Goal: Information Seeking & Learning: Understand process/instructions

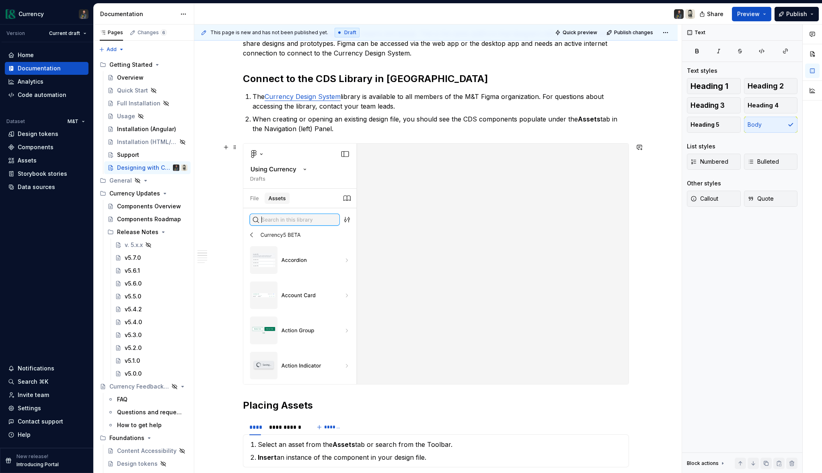
scroll to position [289, 0]
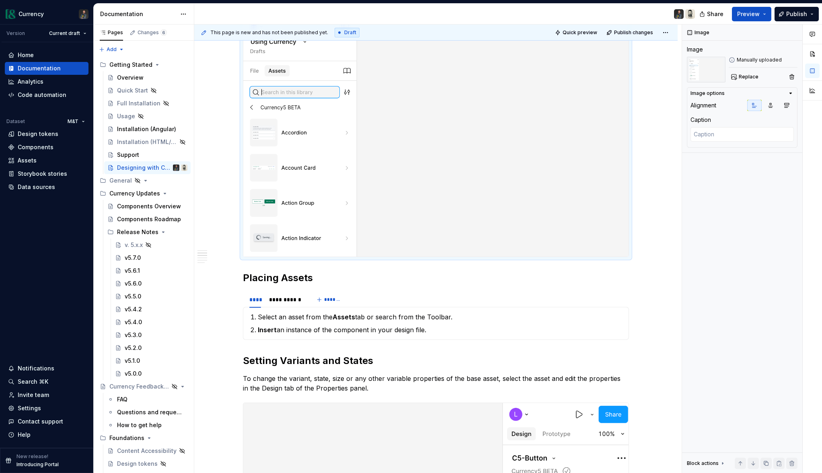
click at [528, 140] on img at bounding box center [435, 136] width 385 height 240
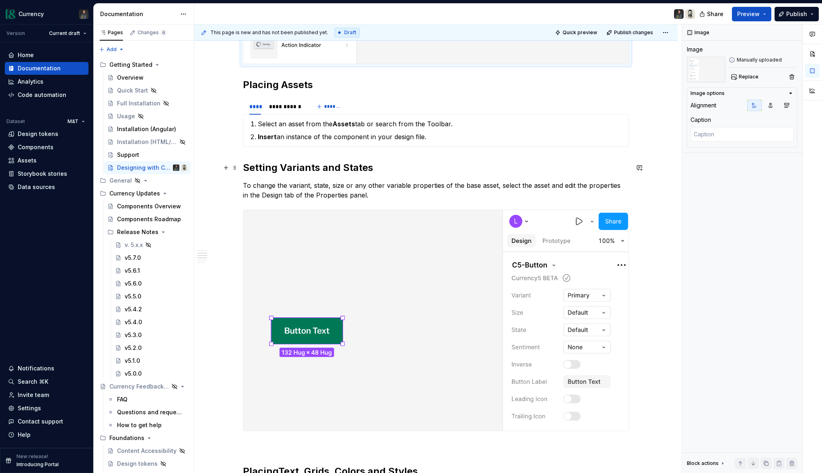
scroll to position [482, 0]
click at [288, 106] on div "**********" at bounding box center [286, 107] width 34 height 8
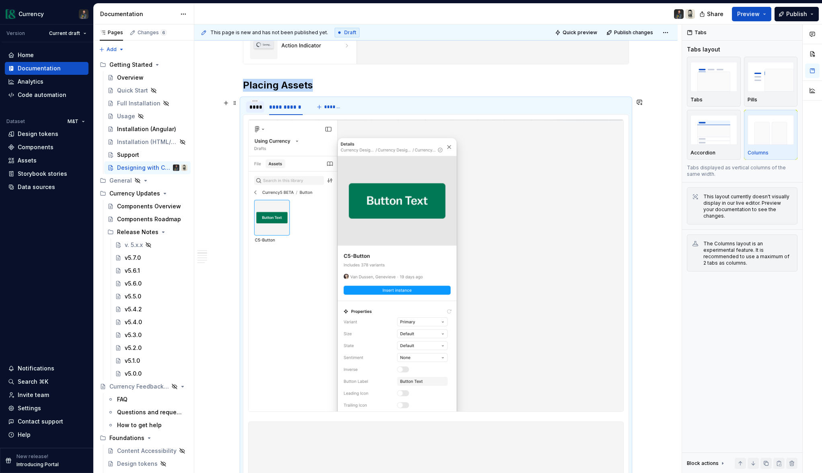
click at [261, 107] on div "****" at bounding box center [255, 107] width 12 height 8
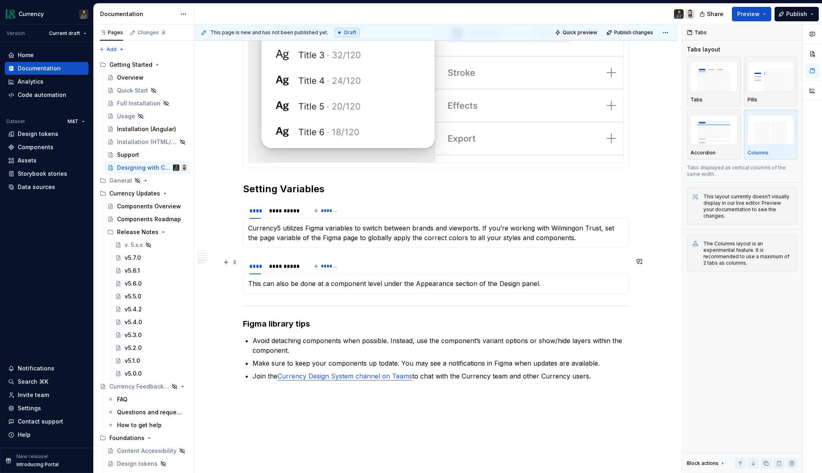
scroll to position [1212, 0]
click at [289, 208] on div "**********" at bounding box center [284, 210] width 31 height 8
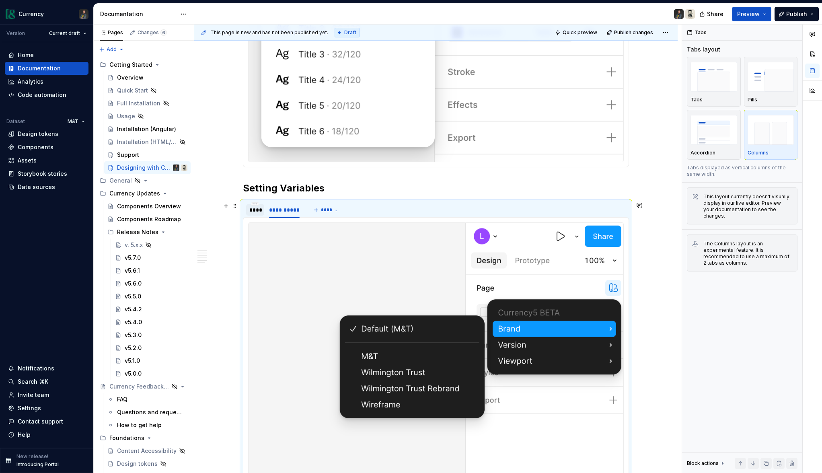
click at [259, 209] on div "****" at bounding box center [255, 210] width 12 height 8
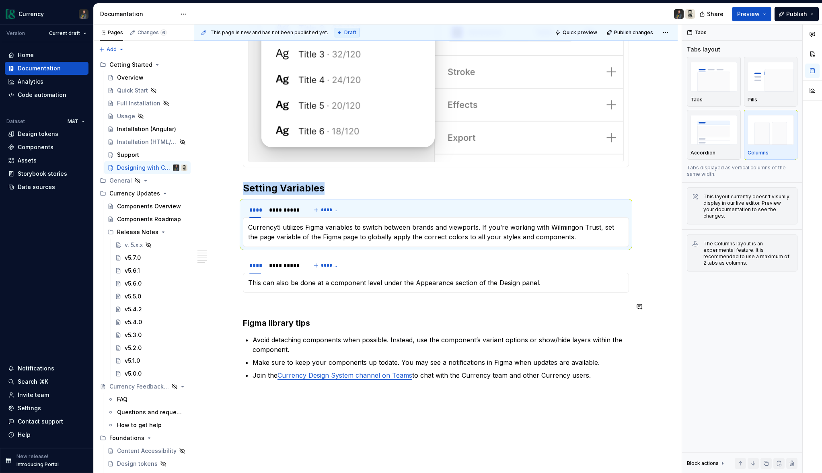
scroll to position [1271, 0]
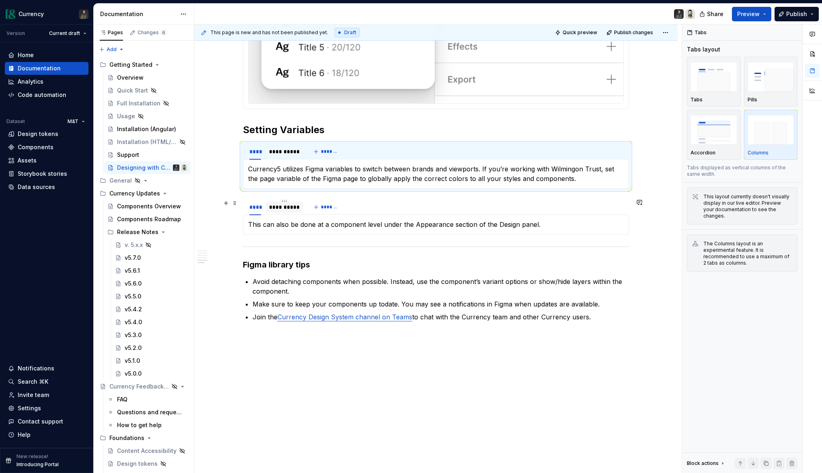
click at [294, 210] on div "**********" at bounding box center [284, 207] width 31 height 8
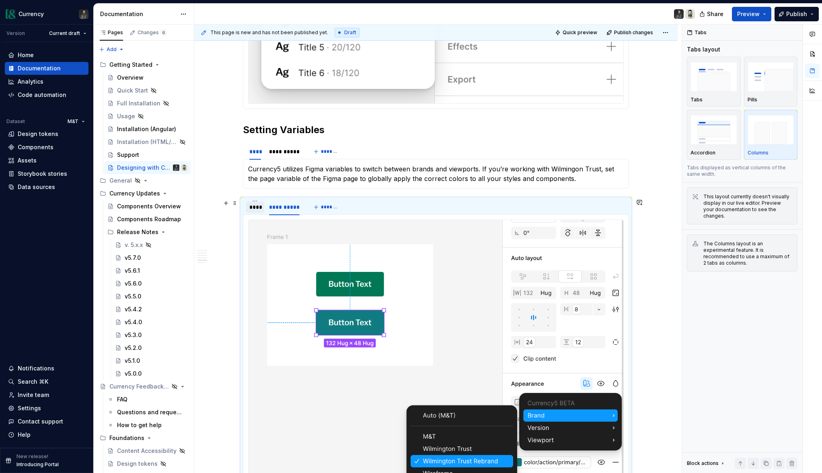
click at [261, 210] on div "****" at bounding box center [255, 207] width 12 height 8
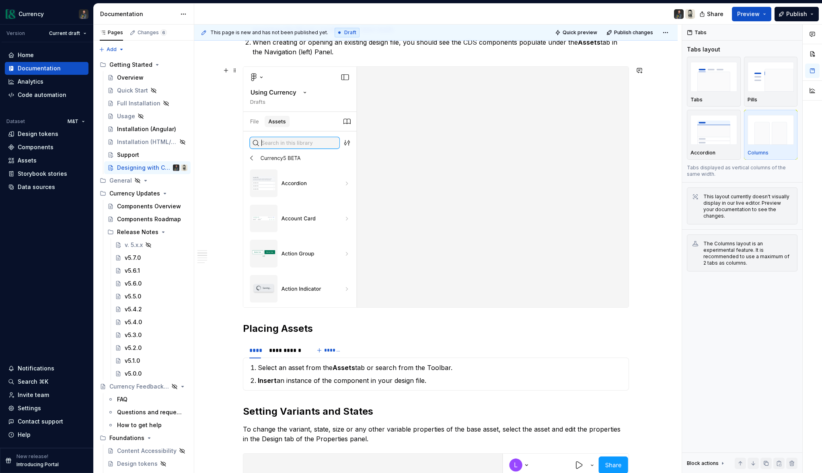
scroll to position [0, 0]
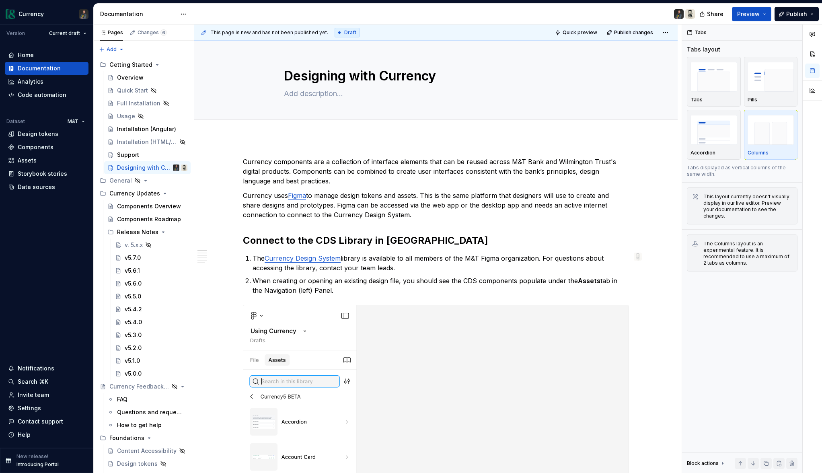
type textarea "*"
click at [561, 195] on p "Currency uses Figma to manage design tokens and assets. This is the same platfo…" at bounding box center [436, 205] width 386 height 29
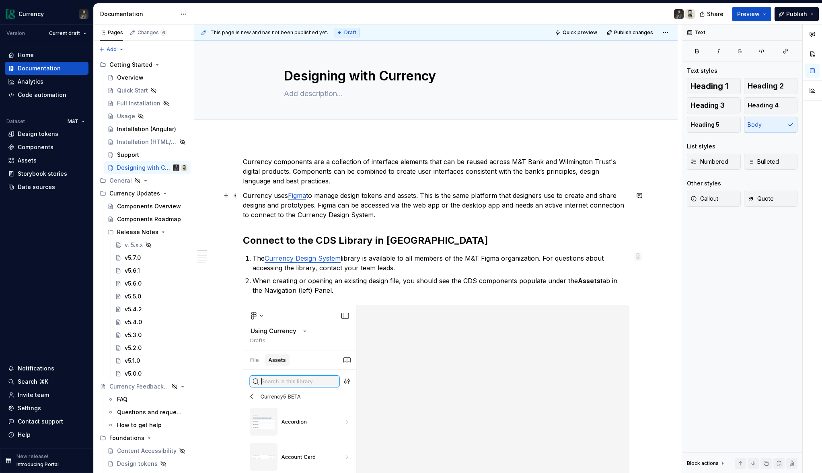
click at [518, 197] on p "Currency uses Figma to manage design tokens and assets. This is the same platfo…" at bounding box center [436, 205] width 386 height 29
click at [604, 197] on p "Currency uses Figma to manage design tokens and assets. This is the same platfo…" at bounding box center [436, 205] width 386 height 29
click at [315, 204] on p "Currency uses Figma to manage design tokens and assets. This is the same platfo…" at bounding box center [436, 205] width 386 height 29
click at [386, 219] on p "Currency uses Figma to manage design tokens and assets. This is the same platfo…" at bounding box center [436, 205] width 386 height 29
drag, startPoint x: 378, startPoint y: 216, endPoint x: 322, endPoint y: 208, distance: 56.1
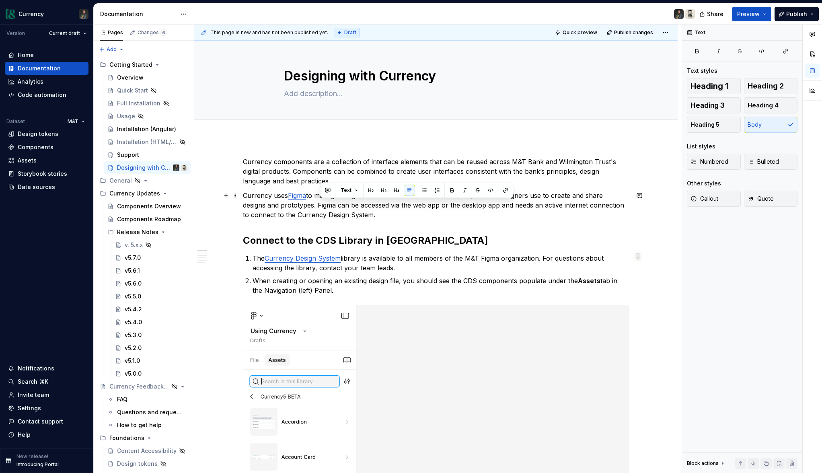
click at [322, 208] on p "Currency uses Figma to manage design tokens and assets. This is the same platfo…" at bounding box center [436, 205] width 386 height 29
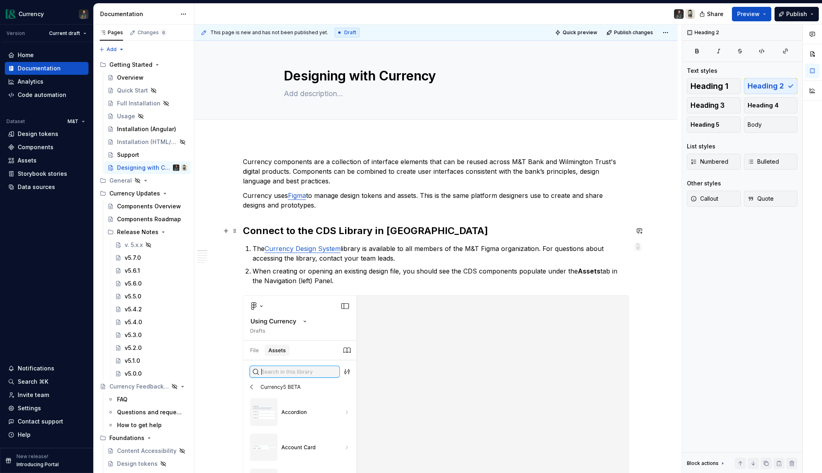
click at [432, 231] on h2 "Connect to the CDS Library in [GEOGRAPHIC_DATA]" at bounding box center [436, 230] width 386 height 13
click at [588, 31] on span "Quick preview" at bounding box center [580, 32] width 35 height 6
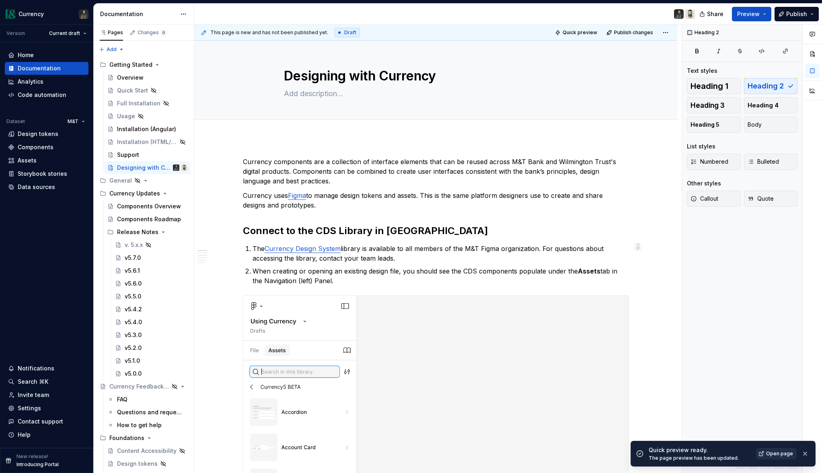
click at [774, 452] on span "Open page" at bounding box center [779, 453] width 27 height 6
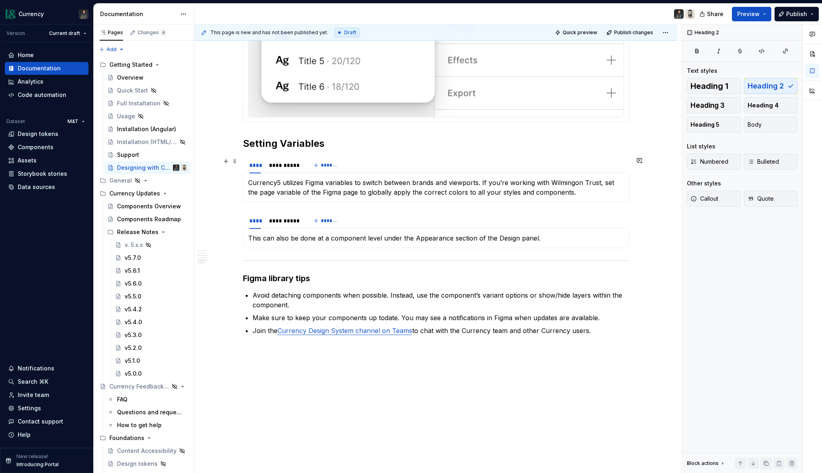
scroll to position [1261, 0]
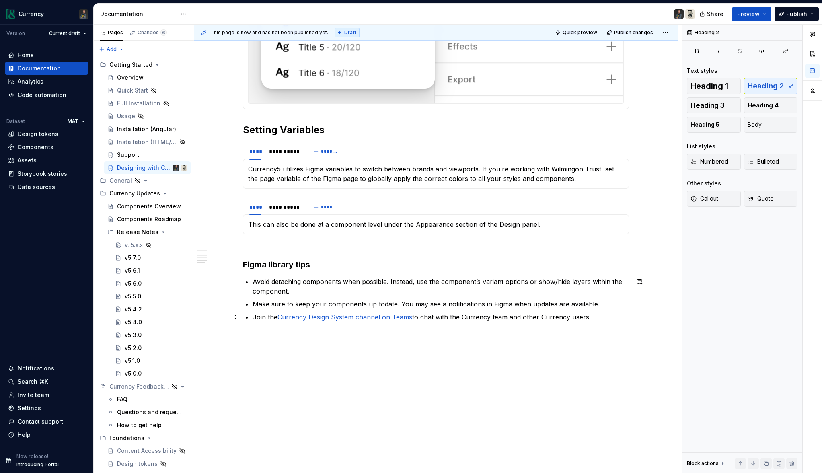
click at [604, 311] on ul "Avoid detaching components when possible. Instead, use the component’s variant …" at bounding box center [441, 299] width 376 height 45
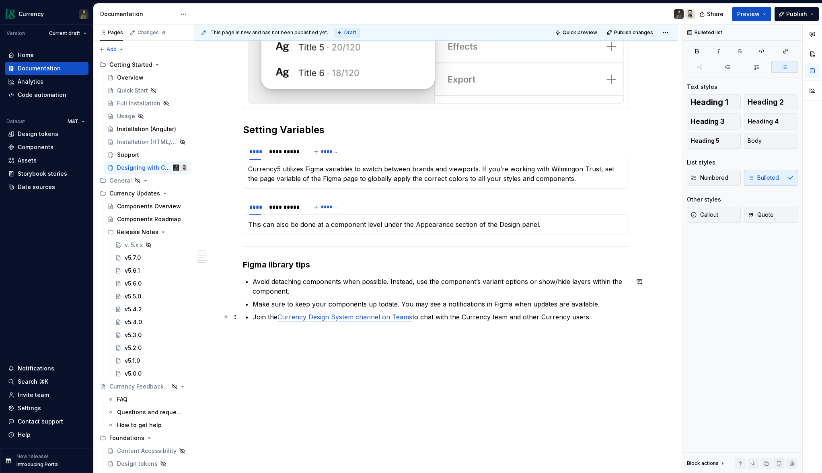
click at [583, 313] on p "Join the Currency Design System channel on Teams to chat with the Currency team…" at bounding box center [441, 317] width 376 height 10
click at [590, 316] on p "Join the Currency Design System channel on Teams to chat with the Currency team…" at bounding box center [441, 317] width 376 height 10
click at [299, 304] on p "Make sure to keep your components up todate. You may see a notifications in Fig…" at bounding box center [441, 304] width 376 height 10
click at [540, 319] on p "Join the Currency Design System channel on Teams to chat with the Currency team…" at bounding box center [441, 317] width 376 height 10
drag, startPoint x: 437, startPoint y: 317, endPoint x: 448, endPoint y: 318, distance: 10.5
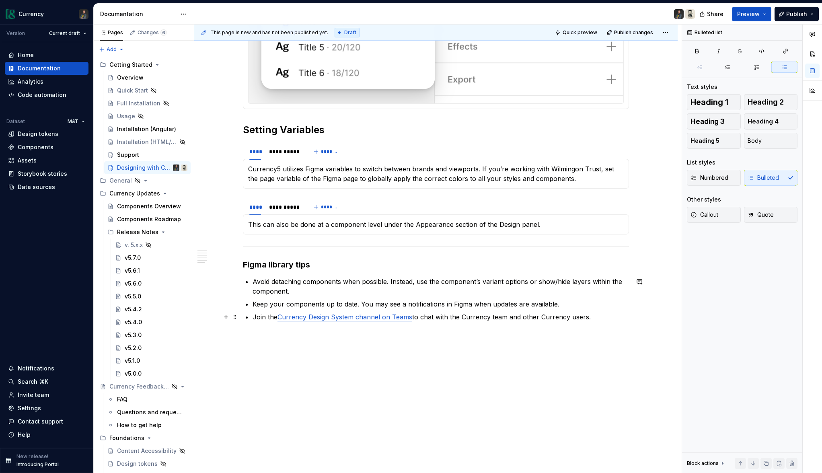
click at [438, 317] on p "Join the Currency Design System channel on Teams to chat with the Currency team…" at bounding box center [441, 317] width 376 height 10
click at [530, 283] on p "Avoid detaching components when possible. Instead, use the component’s variant …" at bounding box center [441, 286] width 376 height 19
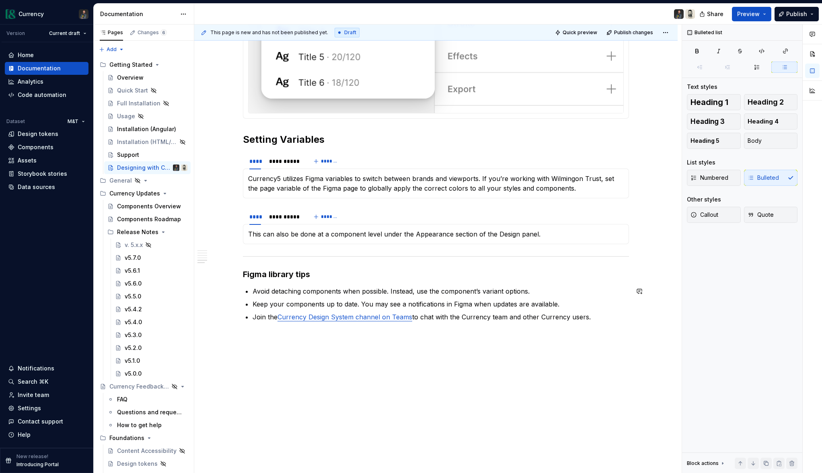
scroll to position [1251, 0]
drag, startPoint x: 533, startPoint y: 292, endPoint x: 417, endPoint y: 304, distance: 116.8
click at [388, 288] on p "Avoid detaching components when possible. Instead, use the component’s variant …" at bounding box center [441, 291] width 376 height 10
click at [490, 302] on p "Keep your components up to date. You may see a notifications in Figma when upda…" at bounding box center [441, 304] width 376 height 10
click at [288, 304] on p "Keep your components up to date. You may see a notifications in Figma when upda…" at bounding box center [441, 304] width 376 height 10
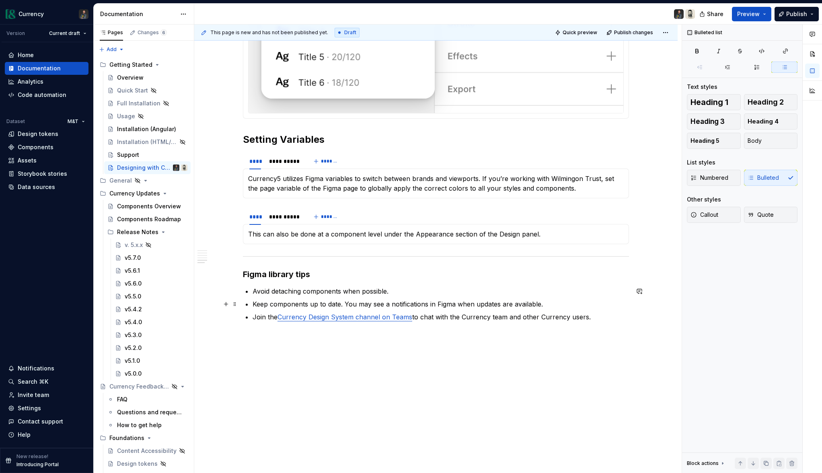
click at [312, 305] on p "Keep components up to date. You may see a notifications in Figma when updates a…" at bounding box center [441, 304] width 376 height 10
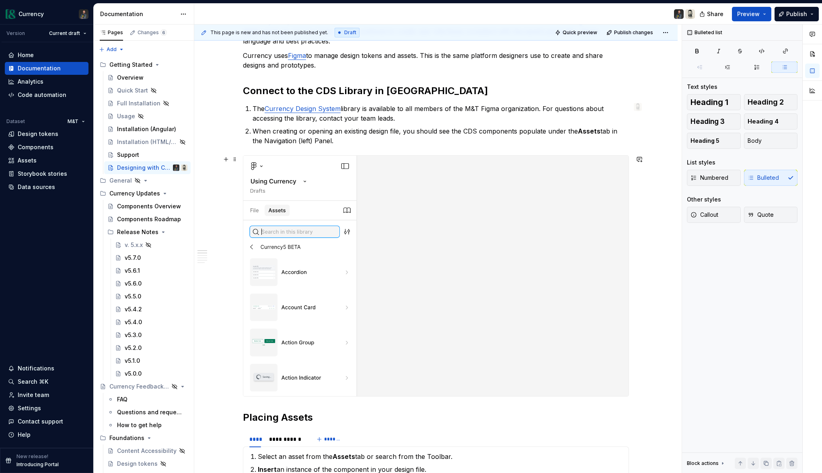
scroll to position [0, 0]
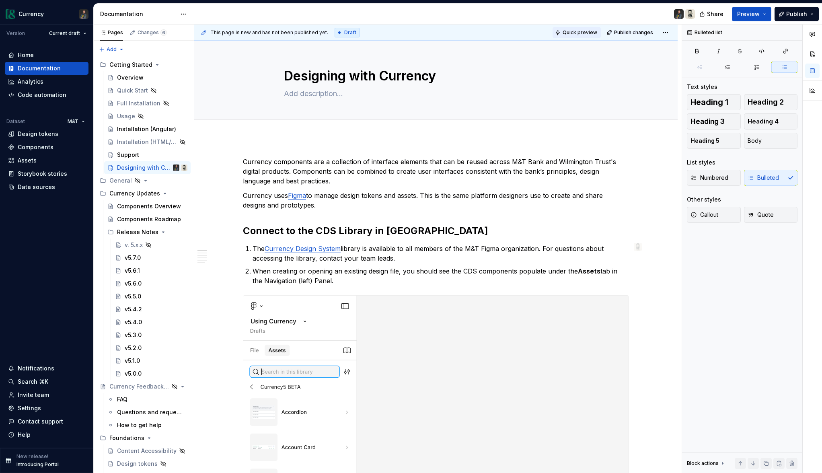
click at [581, 31] on span "Quick preview" at bounding box center [580, 32] width 35 height 6
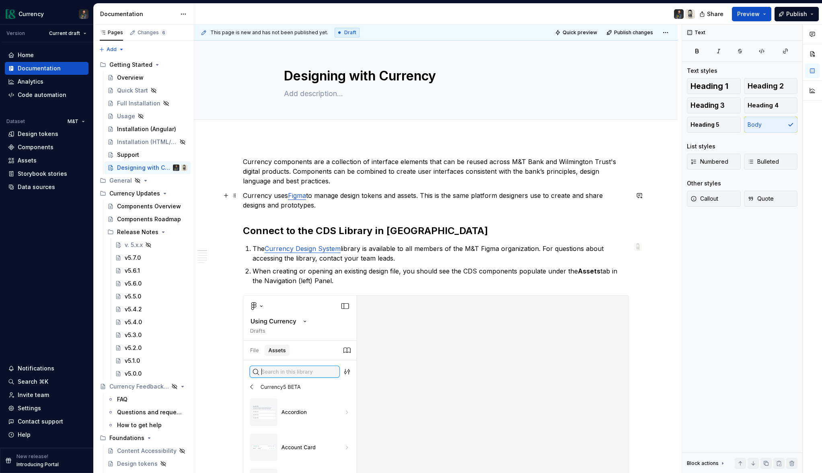
click at [316, 206] on p "Currency uses Figma to manage design tokens and assets. This is the same platfo…" at bounding box center [436, 200] width 386 height 19
click at [327, 207] on p "Currency uses Figma to manage design tokens and assets. This is the same platfo…" at bounding box center [436, 200] width 386 height 19
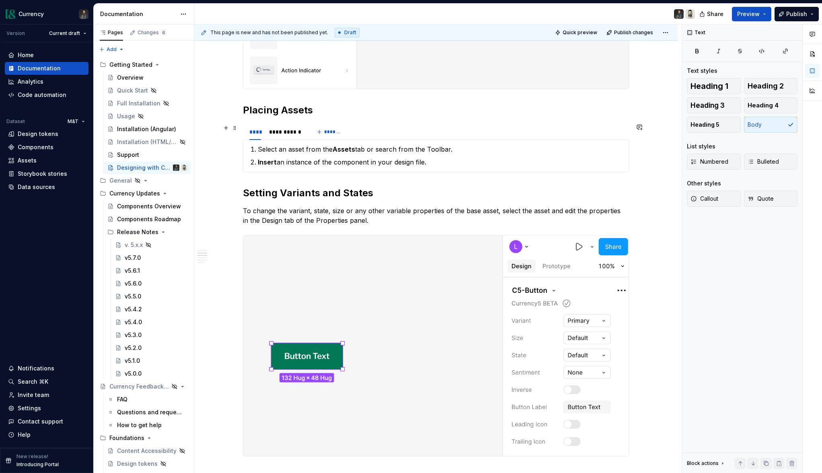
scroll to position [440, 0]
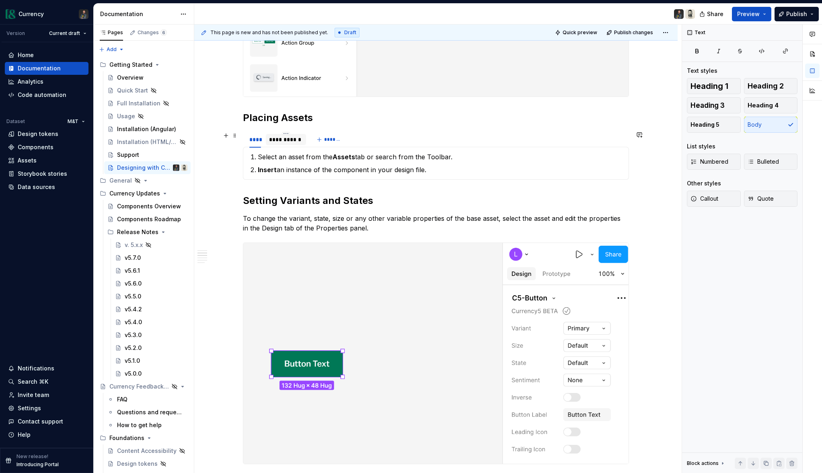
click at [281, 140] on div "**********" at bounding box center [286, 140] width 34 height 8
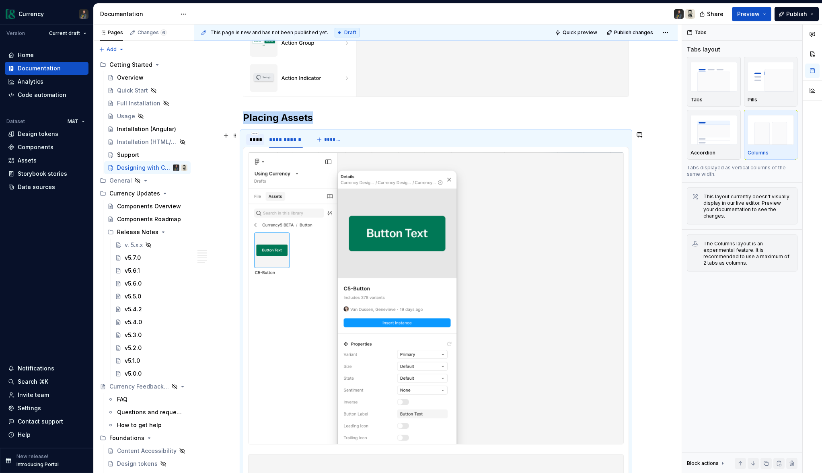
click at [254, 141] on div "****" at bounding box center [255, 140] width 12 height 8
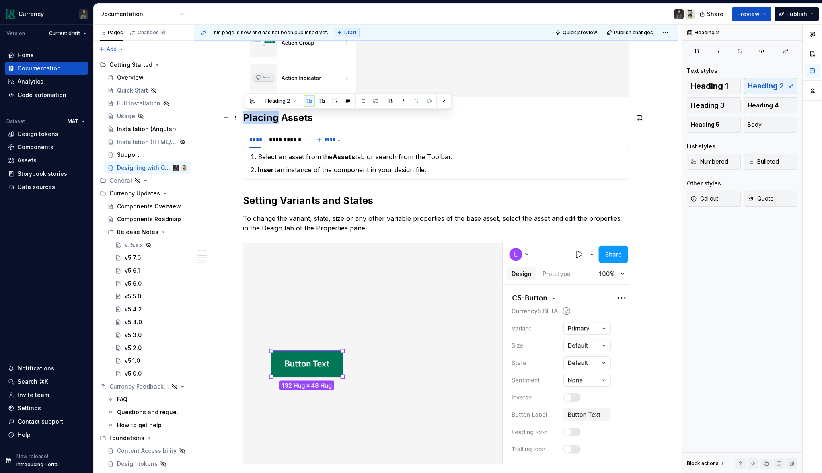
drag, startPoint x: 279, startPoint y: 117, endPoint x: 247, endPoint y: 120, distance: 31.9
click at [247, 120] on h2 "Placing Assets" at bounding box center [436, 117] width 386 height 13
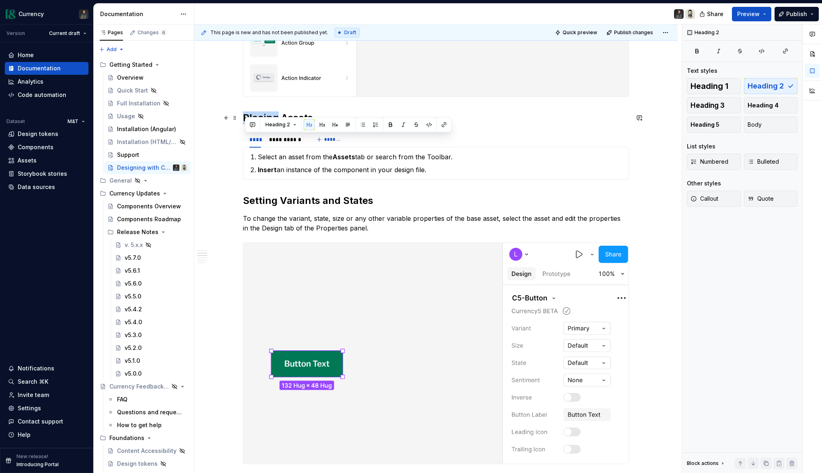
scroll to position [399, 0]
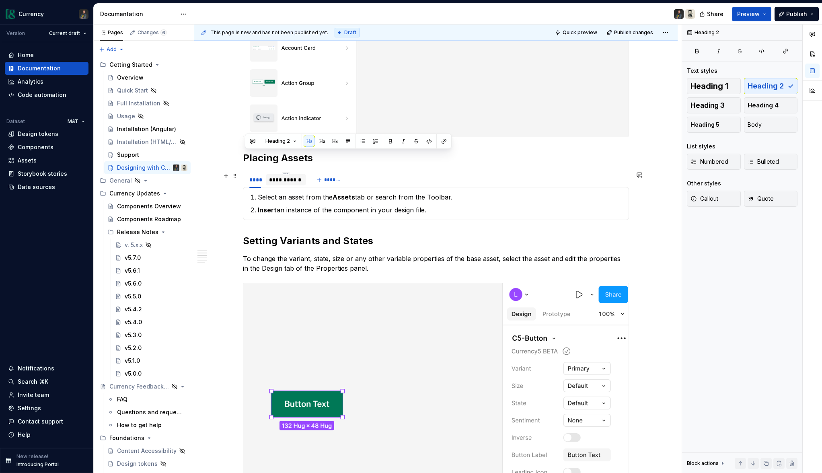
click at [291, 183] on div "**********" at bounding box center [286, 180] width 34 height 8
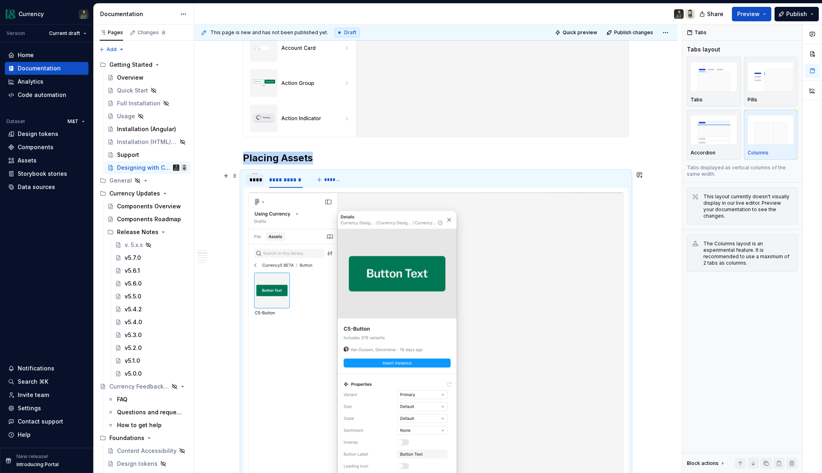
click at [260, 183] on div "****" at bounding box center [255, 180] width 12 height 8
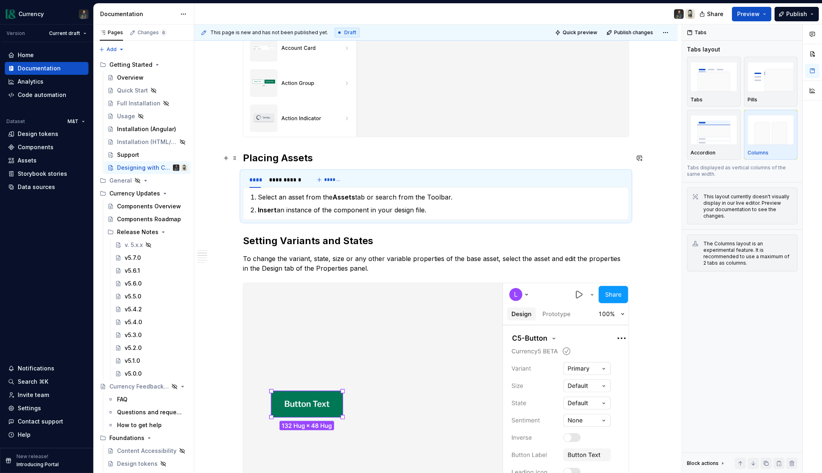
click at [288, 160] on h2 "Placing Assets" at bounding box center [436, 158] width 386 height 13
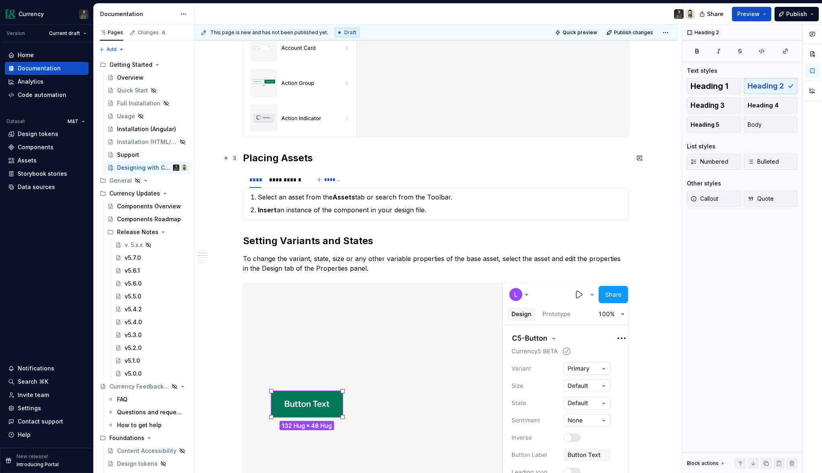
click at [277, 159] on h2 "Placing Assets" at bounding box center [436, 158] width 386 height 13
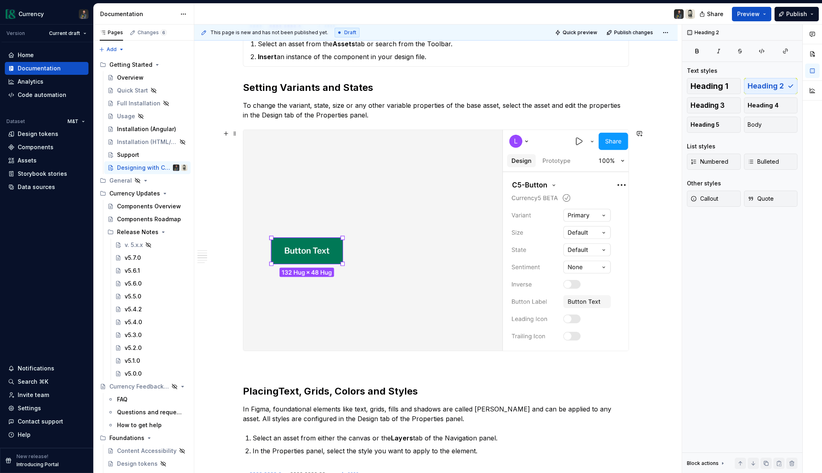
scroll to position [639, 0]
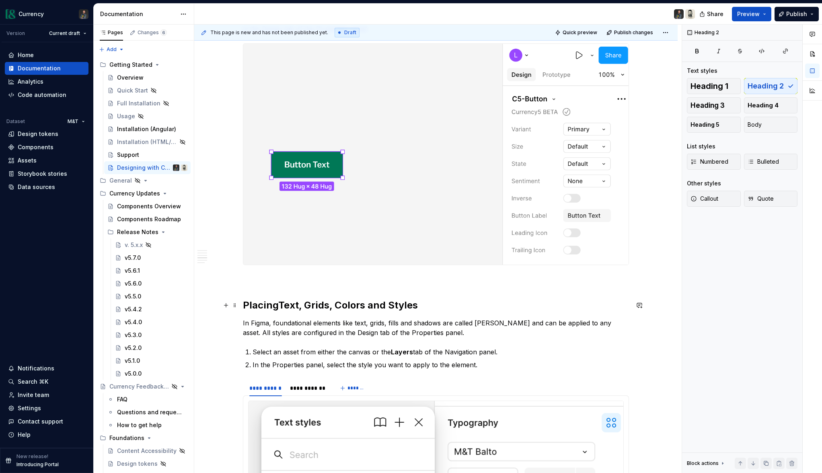
click at [376, 304] on strong "Text, Grids, Colors and Styles" at bounding box center [348, 305] width 140 height 12
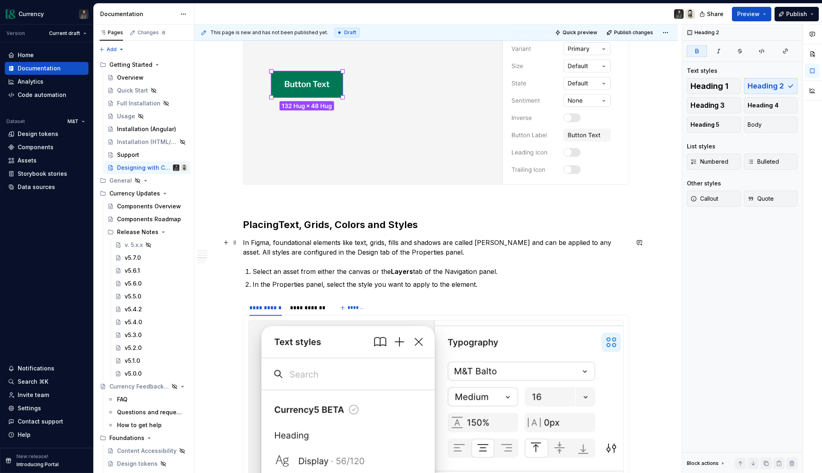
scroll to position [724, 0]
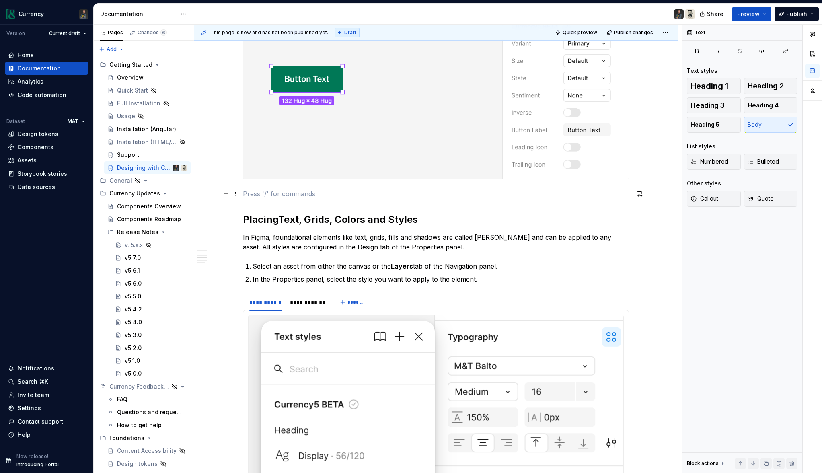
click at [281, 197] on p at bounding box center [436, 194] width 386 height 10
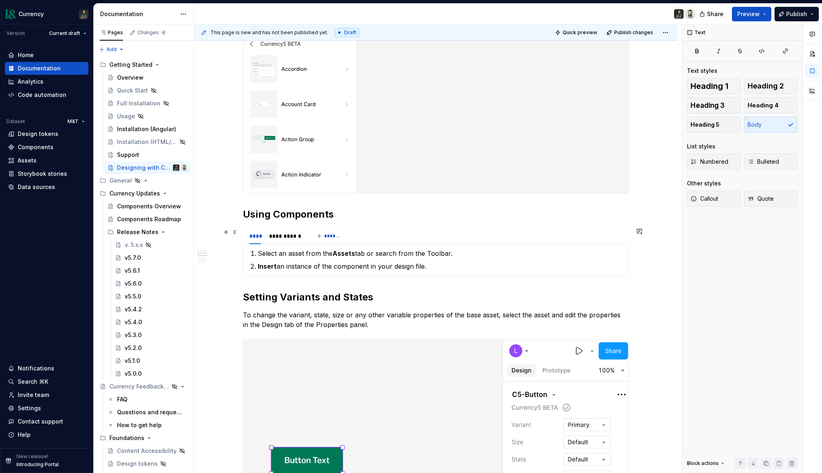
scroll to position [315, 0]
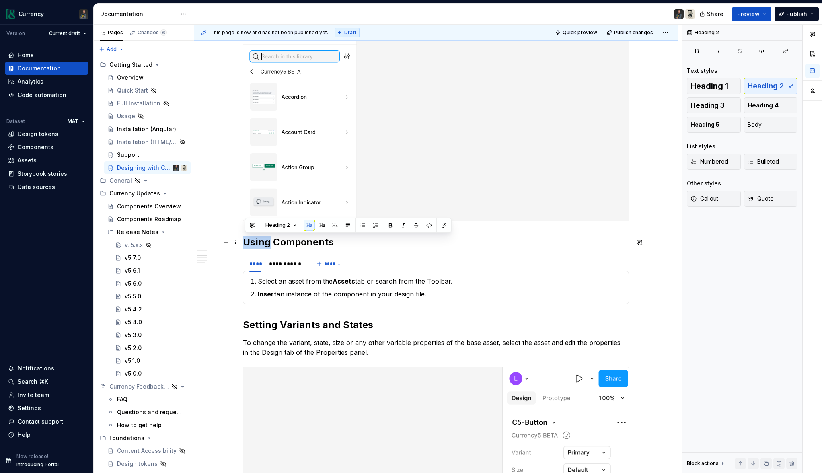
drag, startPoint x: 271, startPoint y: 244, endPoint x: 244, endPoint y: 241, distance: 27.1
click at [244, 241] on h2 "Using Components" at bounding box center [436, 242] width 386 height 13
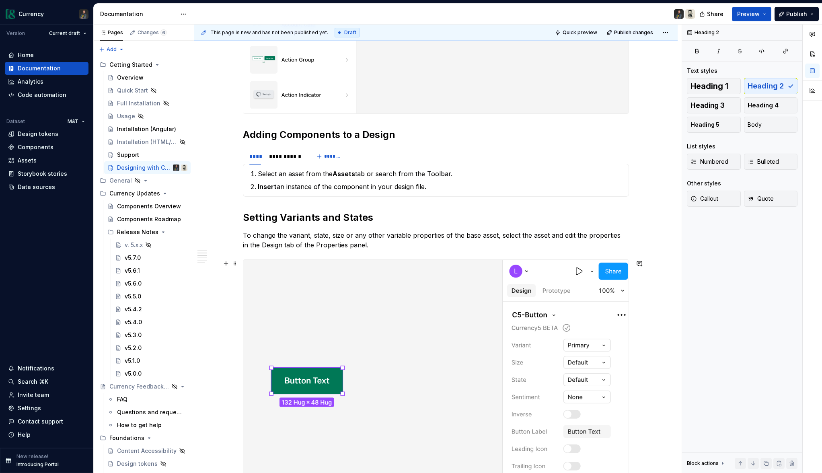
scroll to position [494, 0]
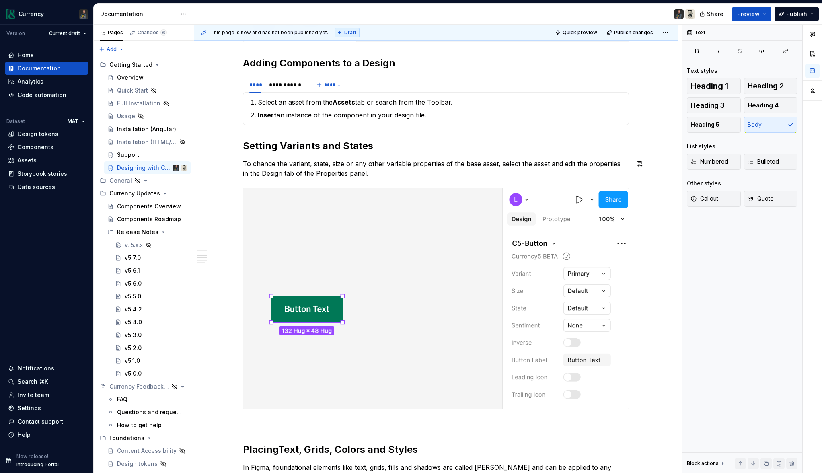
click at [340, 157] on div "**********" at bounding box center [436, 371] width 386 height 1416
click at [344, 164] on p "To change the variant, state, size or any other variable properties of the base…" at bounding box center [436, 168] width 386 height 19
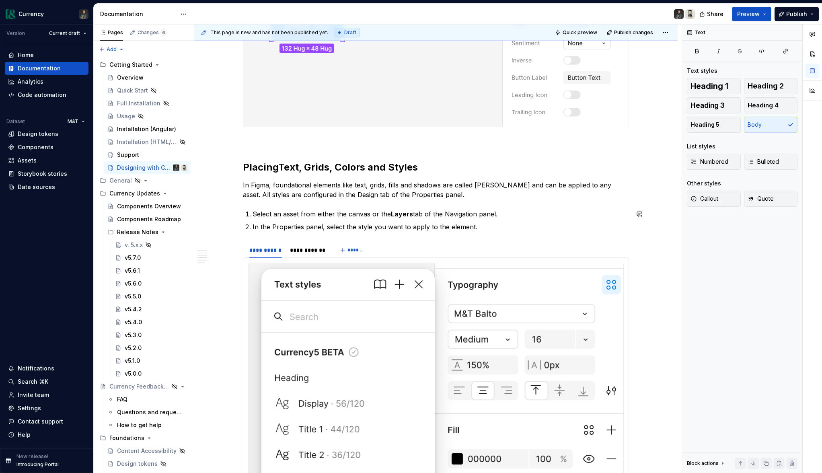
scroll to position [805, 0]
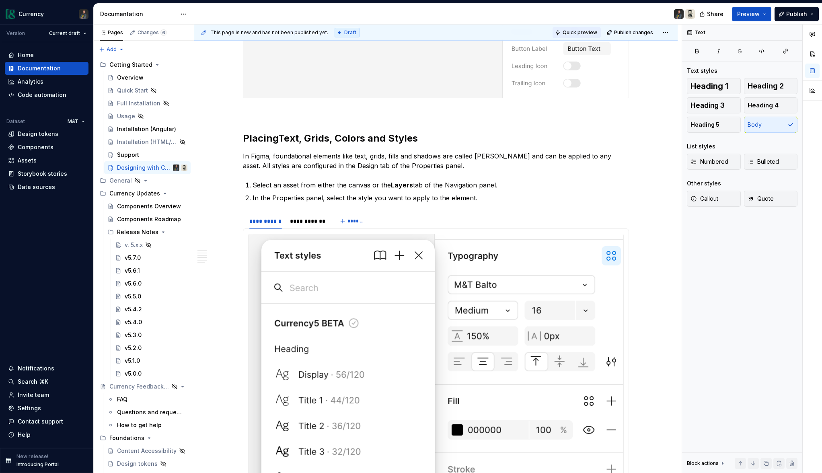
click at [592, 27] on button "Quick preview" at bounding box center [576, 32] width 48 height 11
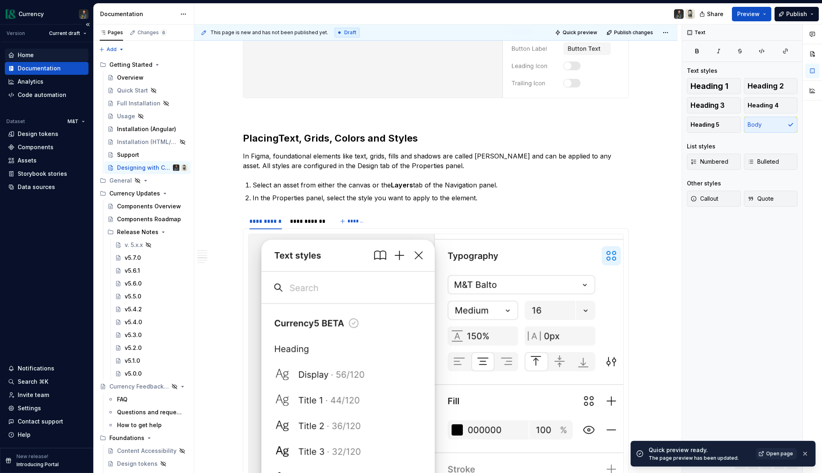
click at [26, 55] on div "Home" at bounding box center [26, 55] width 16 height 8
type textarea "*"
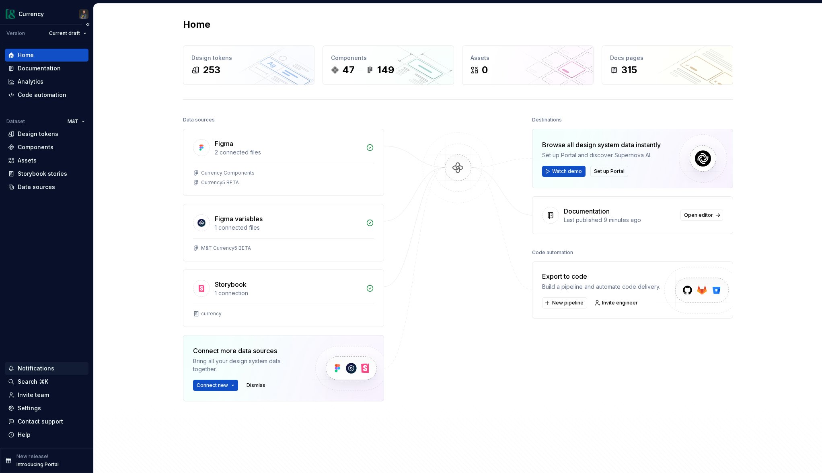
click at [36, 368] on div "Notifications" at bounding box center [36, 368] width 37 height 8
click at [471, 280] on html "Currency Version Current draft Home Documentation Analytics Code automation Dat…" at bounding box center [411, 236] width 822 height 473
